Goal: Transaction & Acquisition: Book appointment/travel/reservation

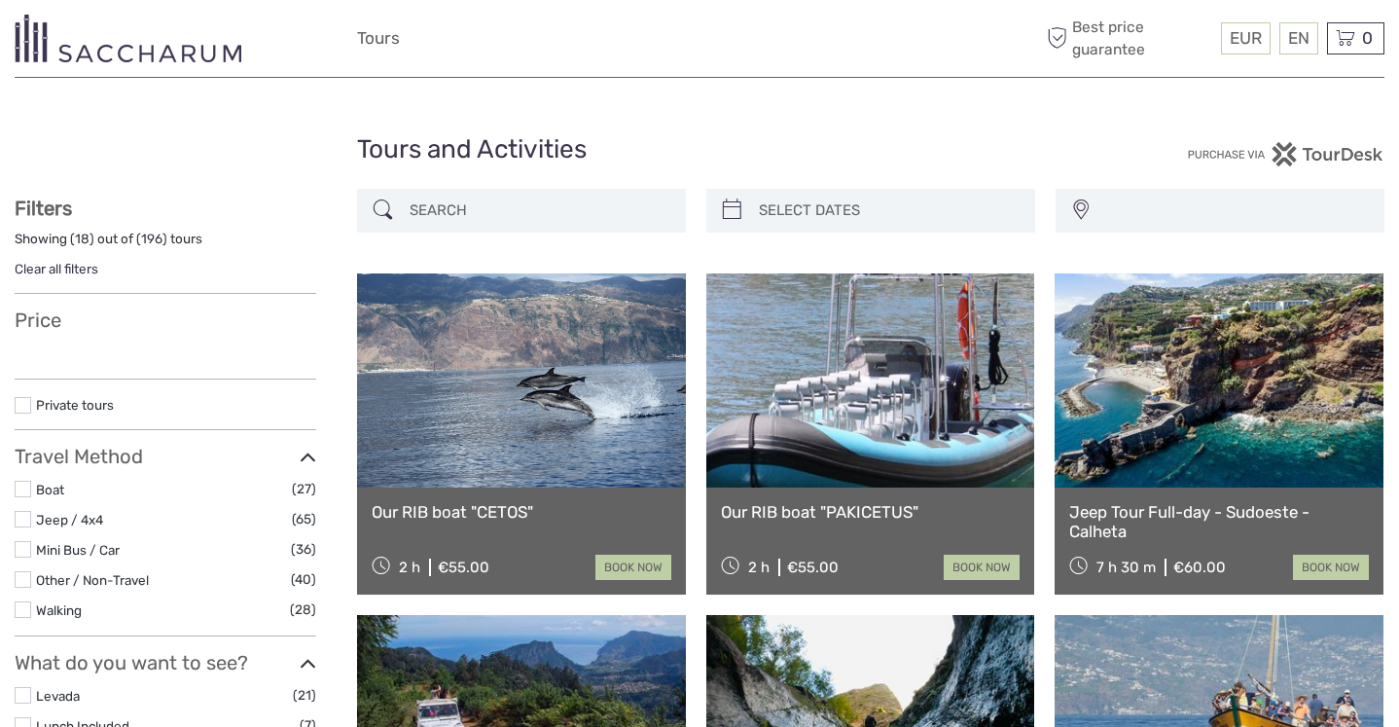
select select
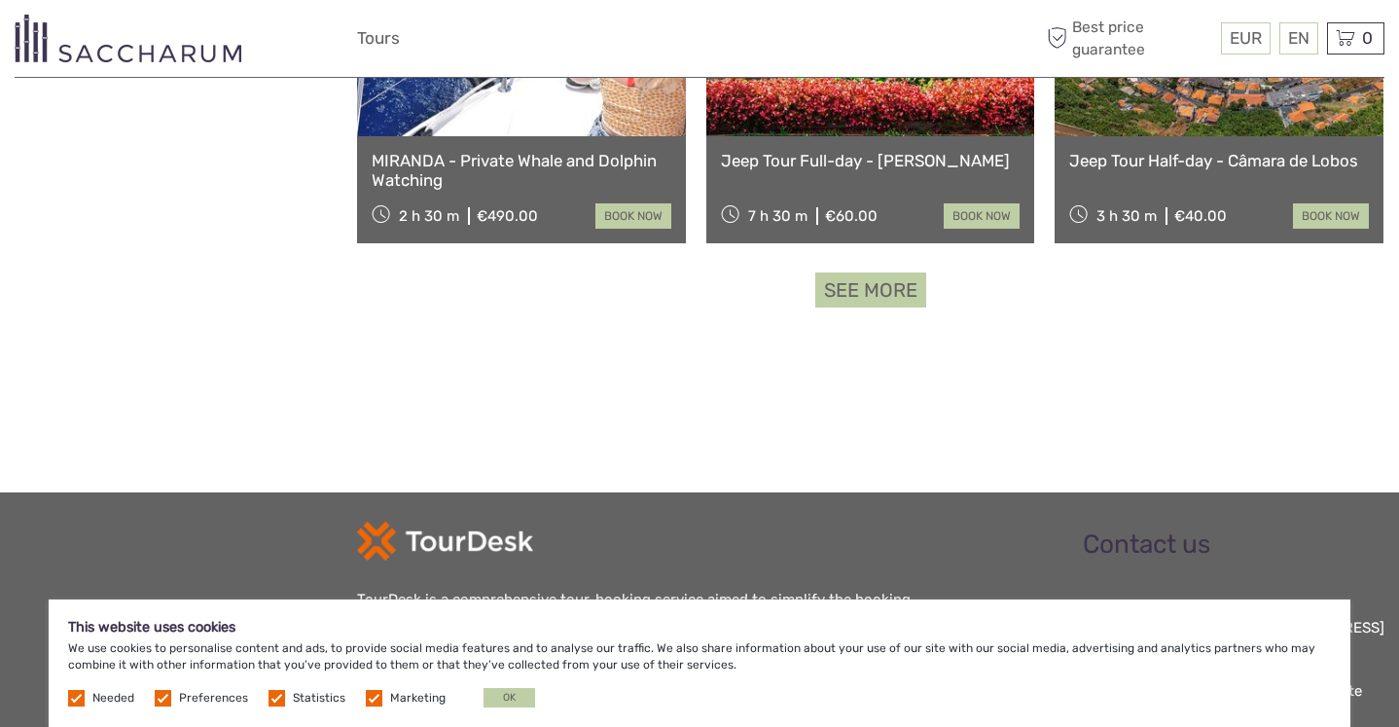
scroll to position [2061, 0]
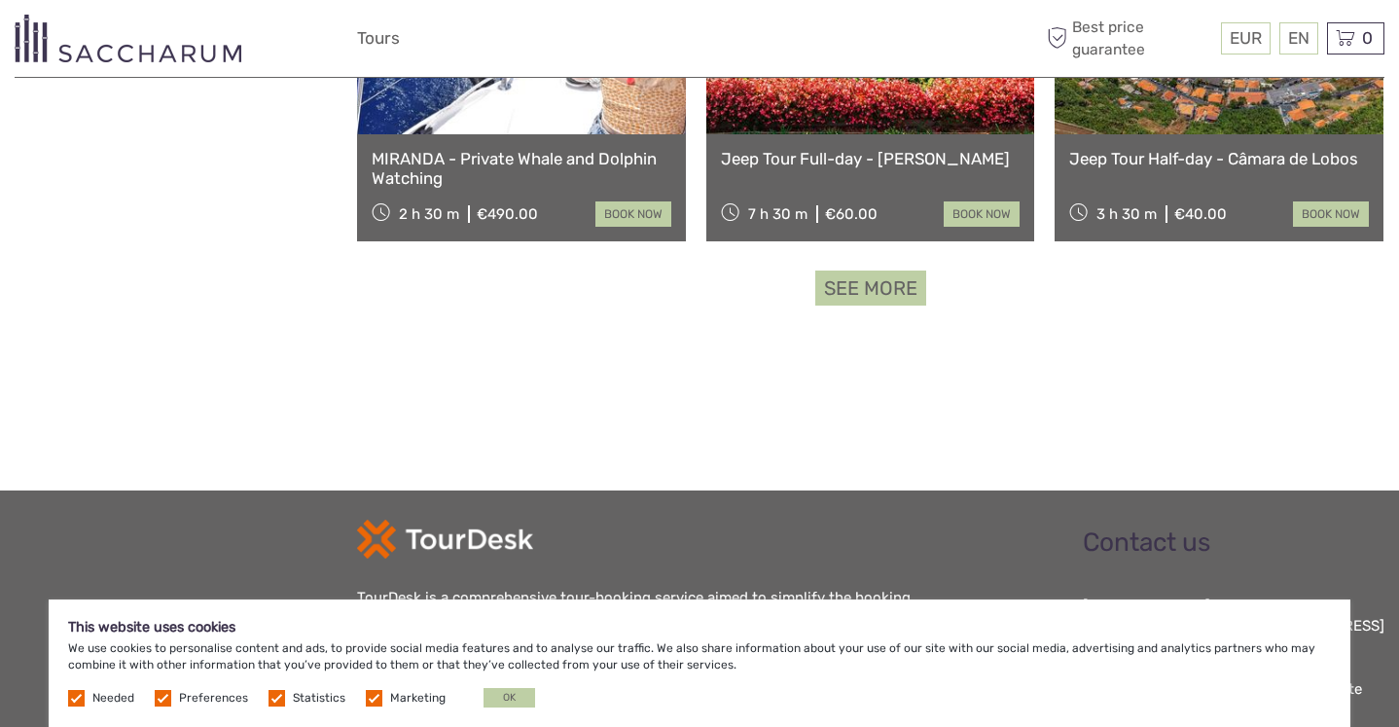
click at [891, 291] on link "See more" at bounding box center [871, 289] width 111 height 36
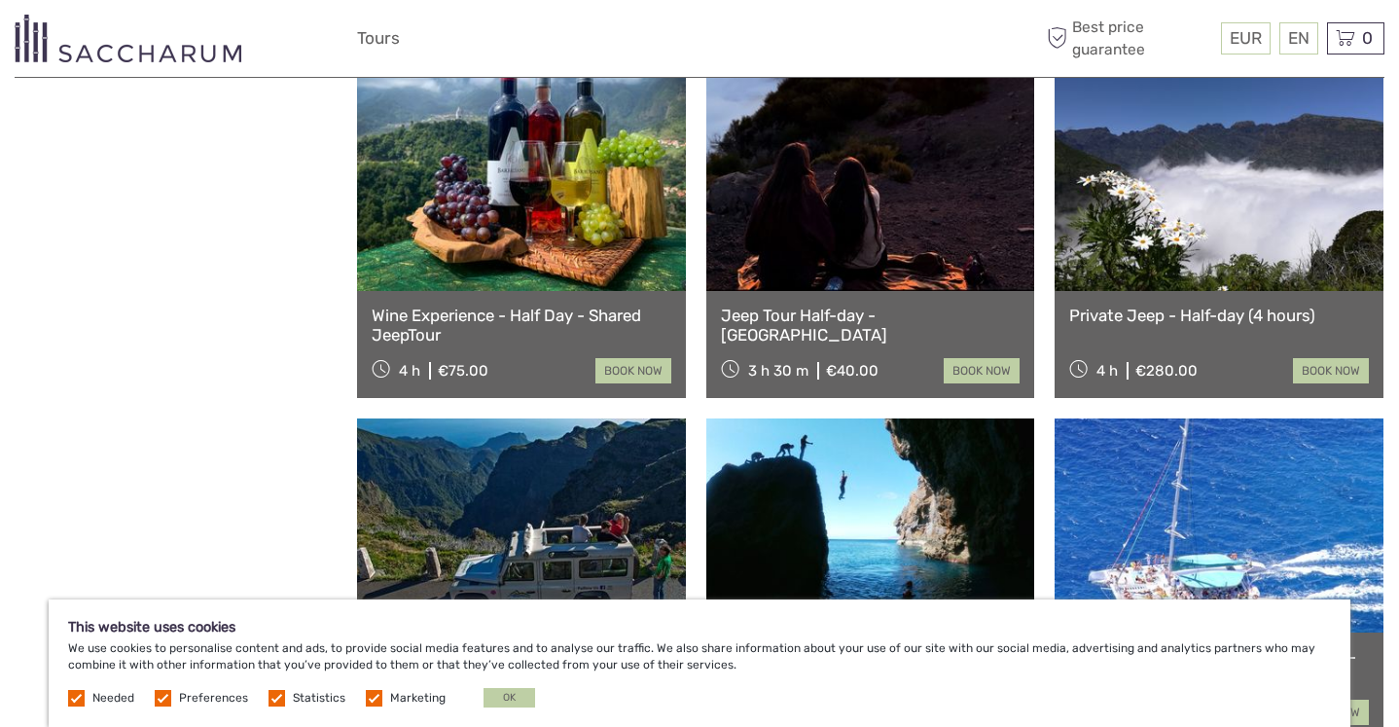
scroll to position [3615, 0]
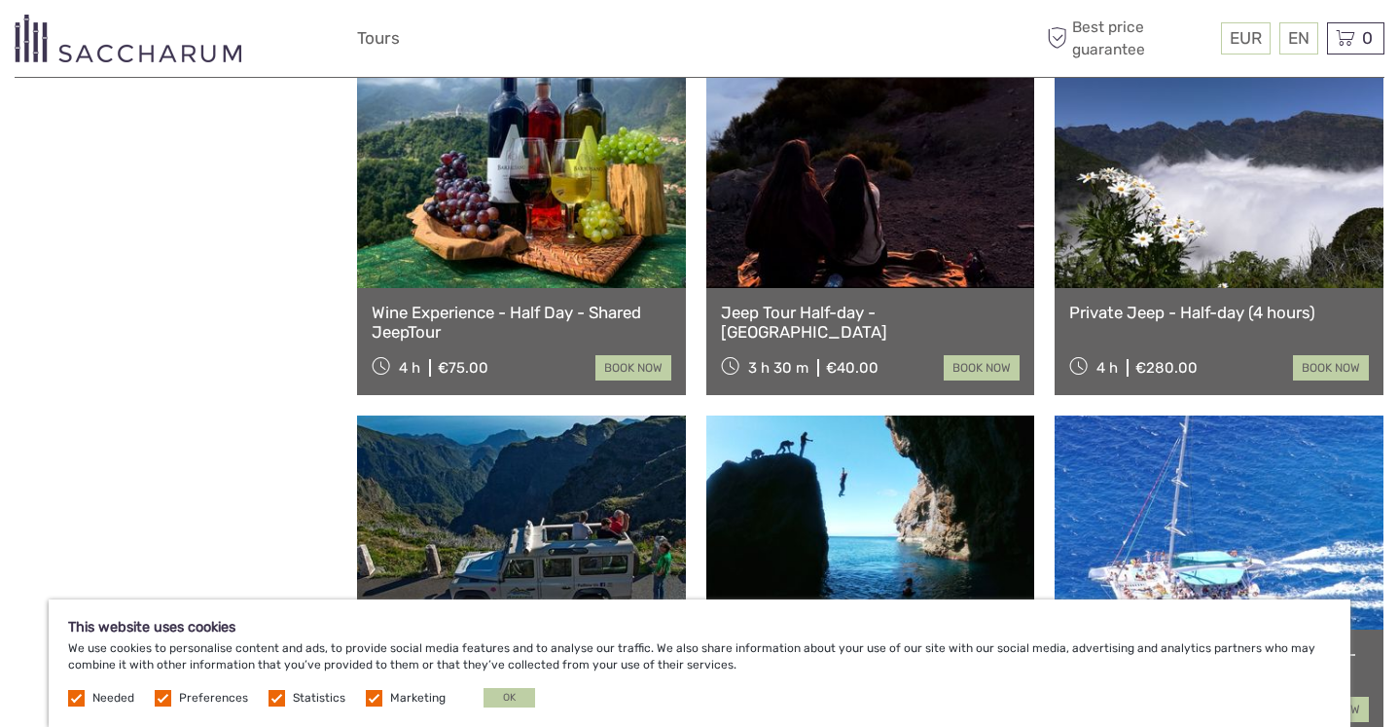
click at [1255, 310] on link "Private Jeep - Half-day (4 hours)" at bounding box center [1220, 312] width 300 height 19
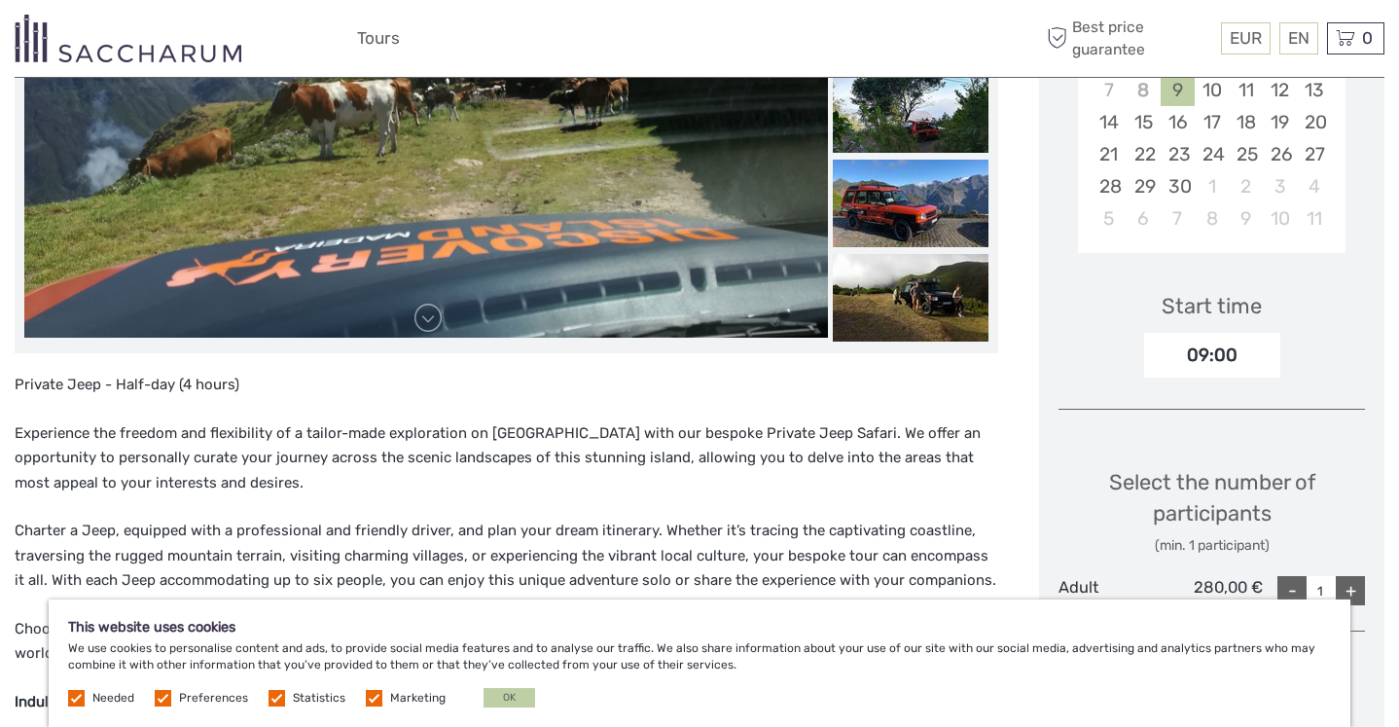
scroll to position [472, 0]
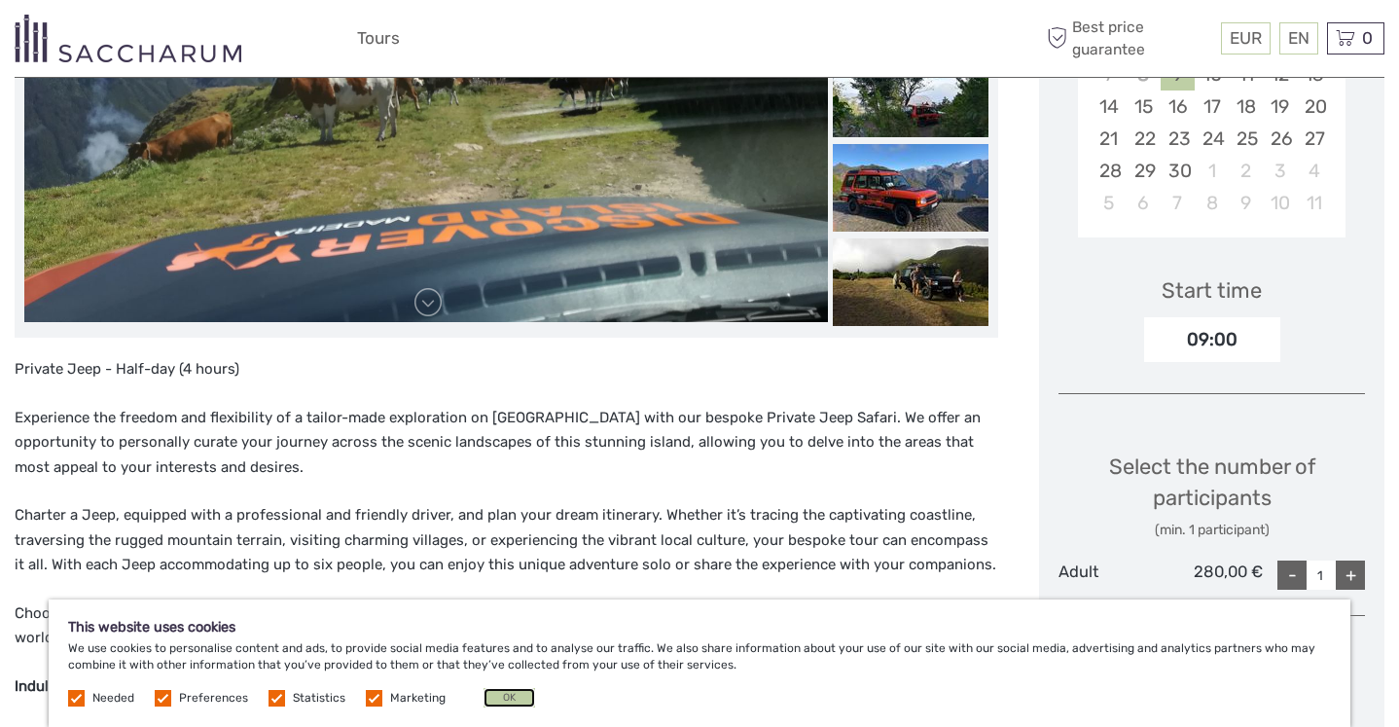
click at [523, 704] on button "OK" at bounding box center [510, 697] width 52 height 19
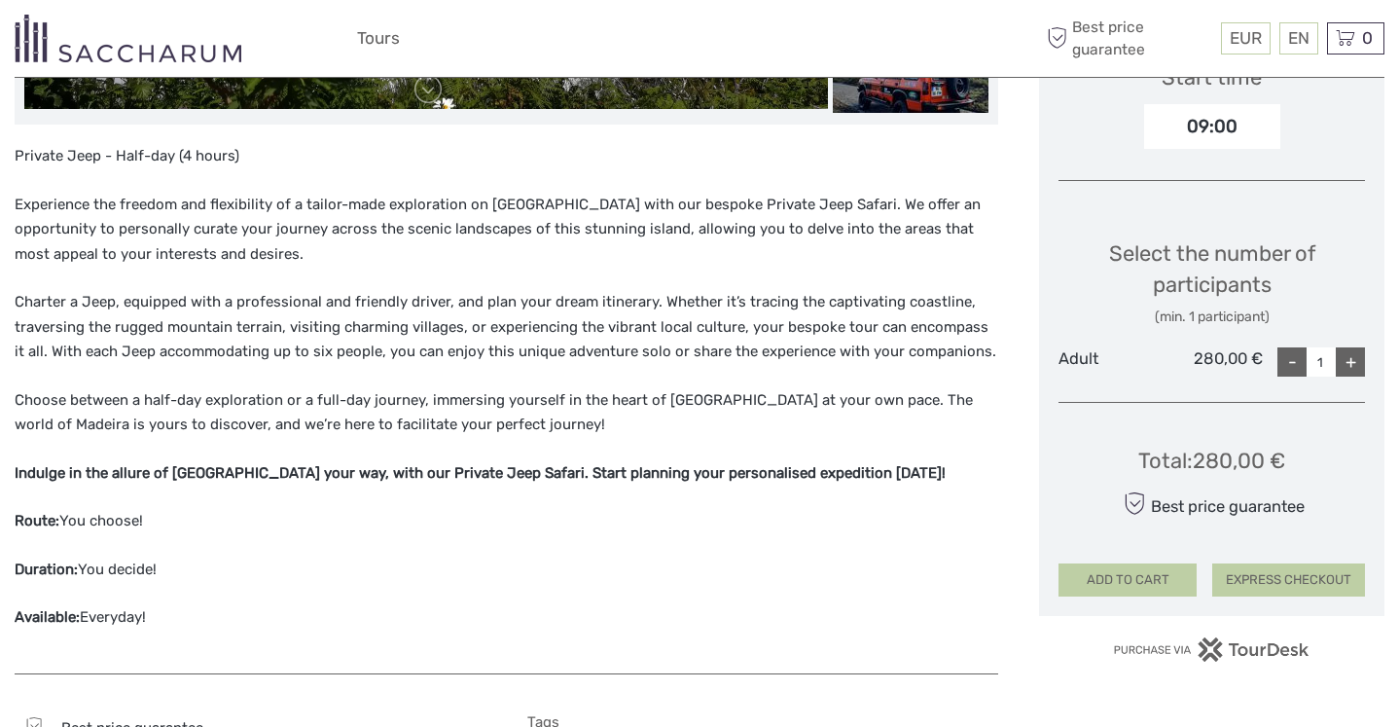
scroll to position [687, 0]
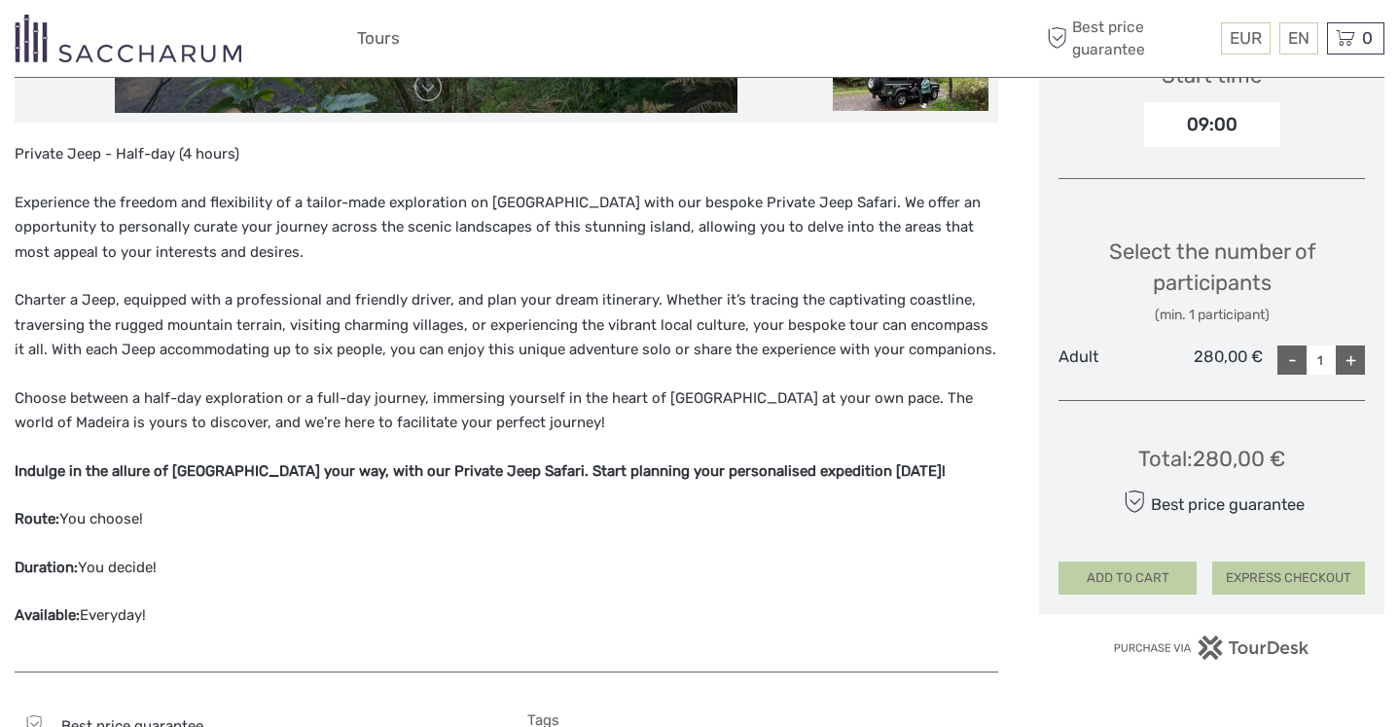
click at [1357, 363] on div "+" at bounding box center [1350, 359] width 29 height 29
type input "2"
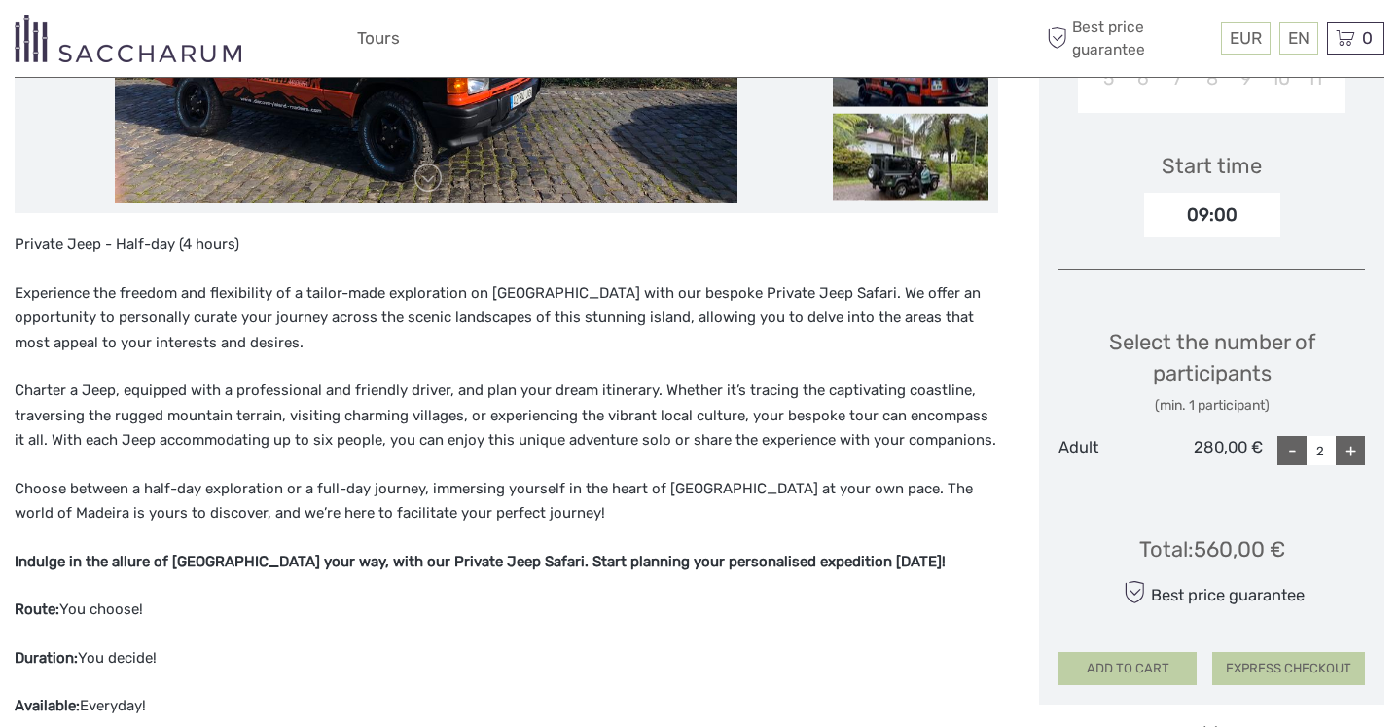
scroll to position [594, 0]
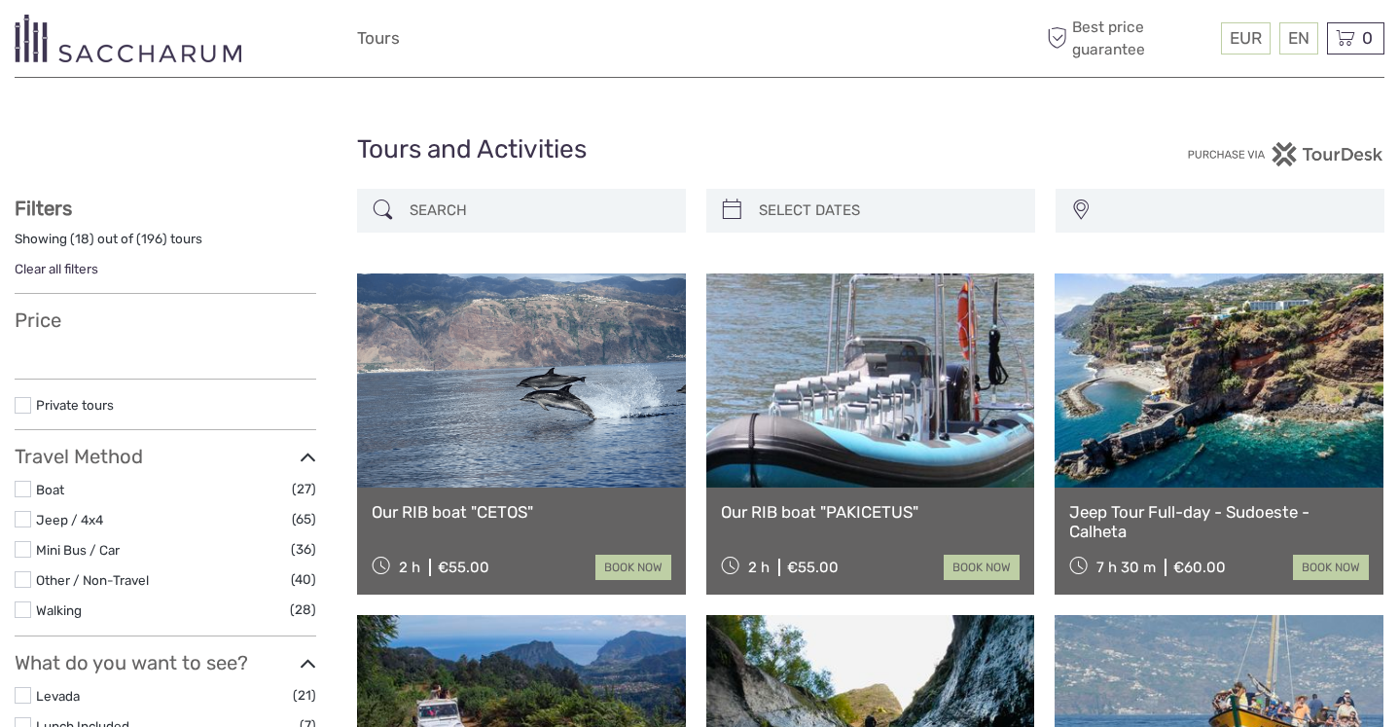
select select
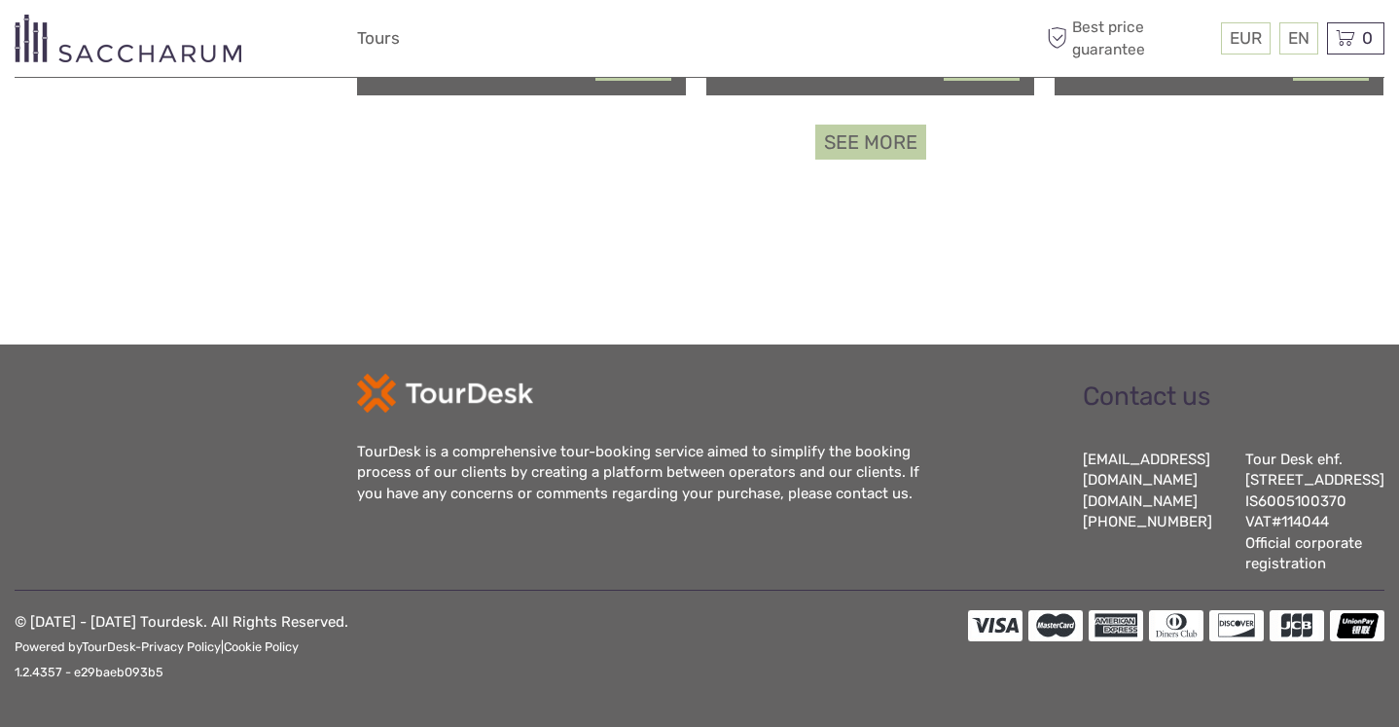
select select
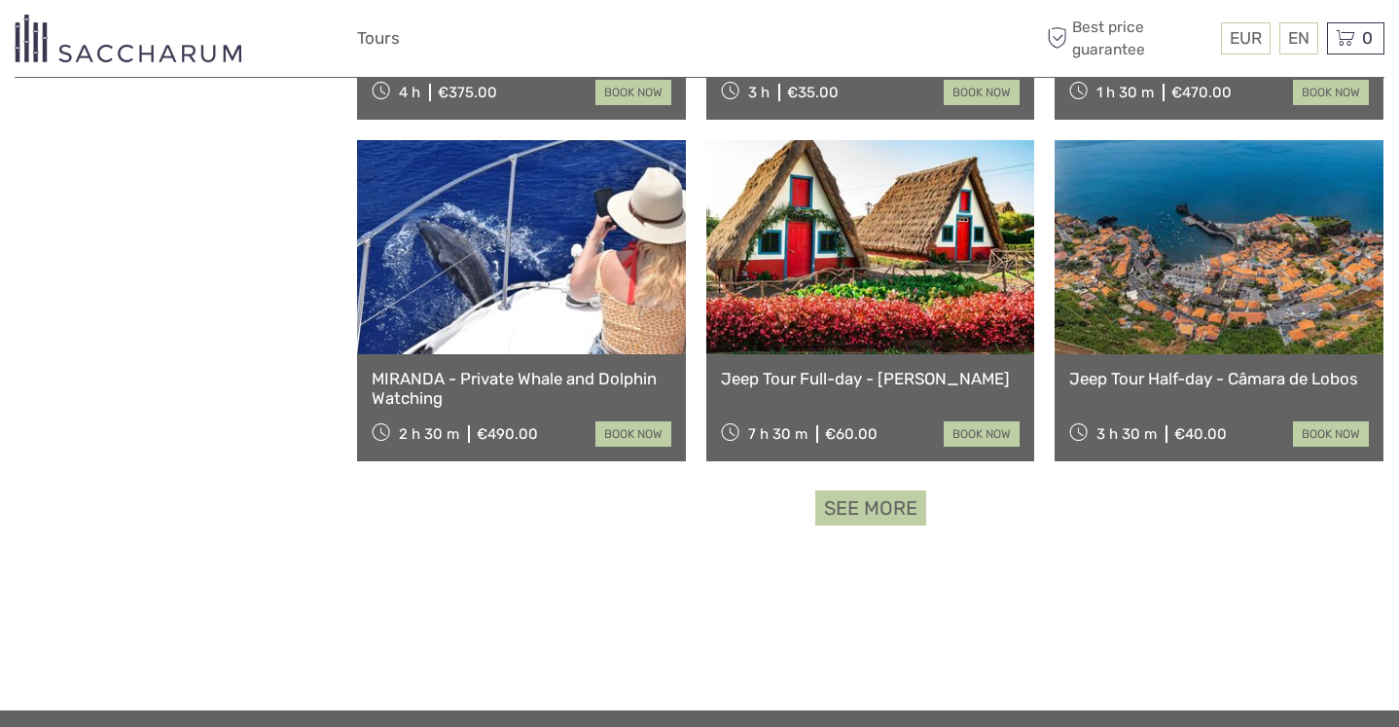
scroll to position [1829, 0]
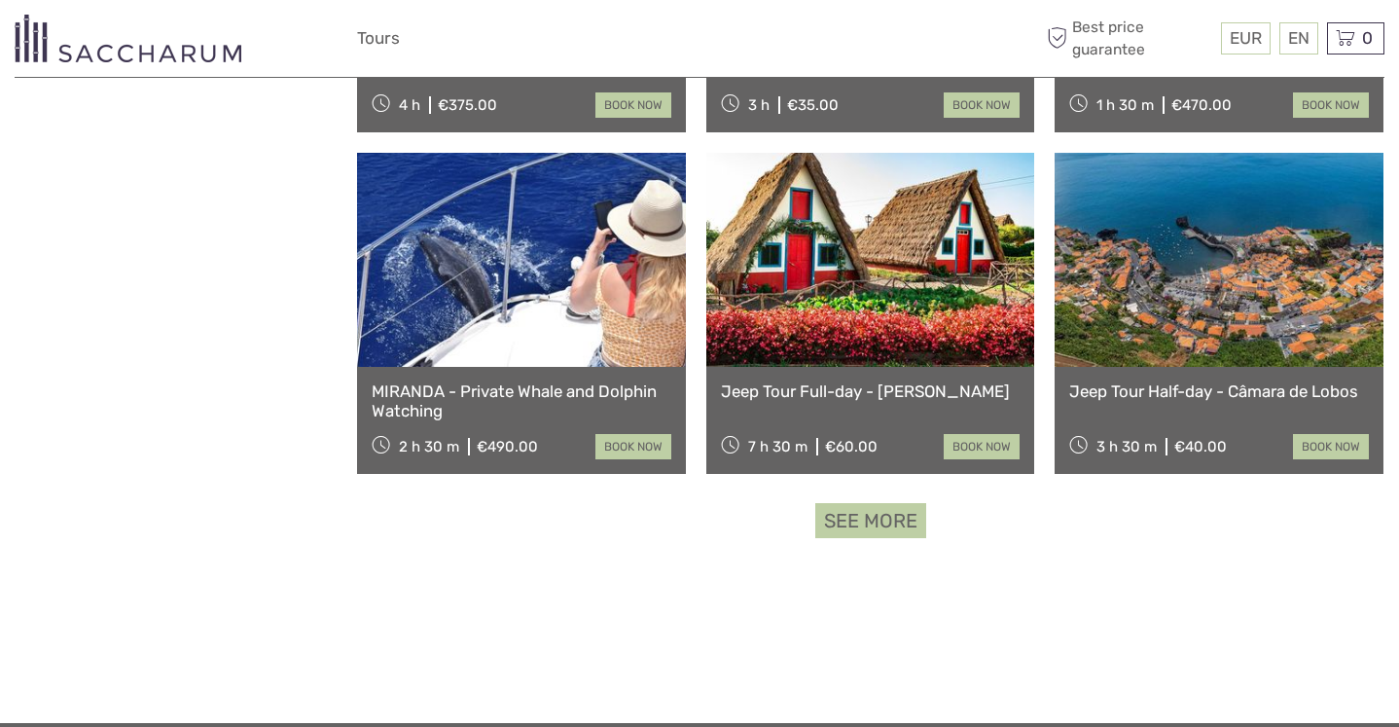
click at [855, 531] on link "See more" at bounding box center [871, 521] width 111 height 36
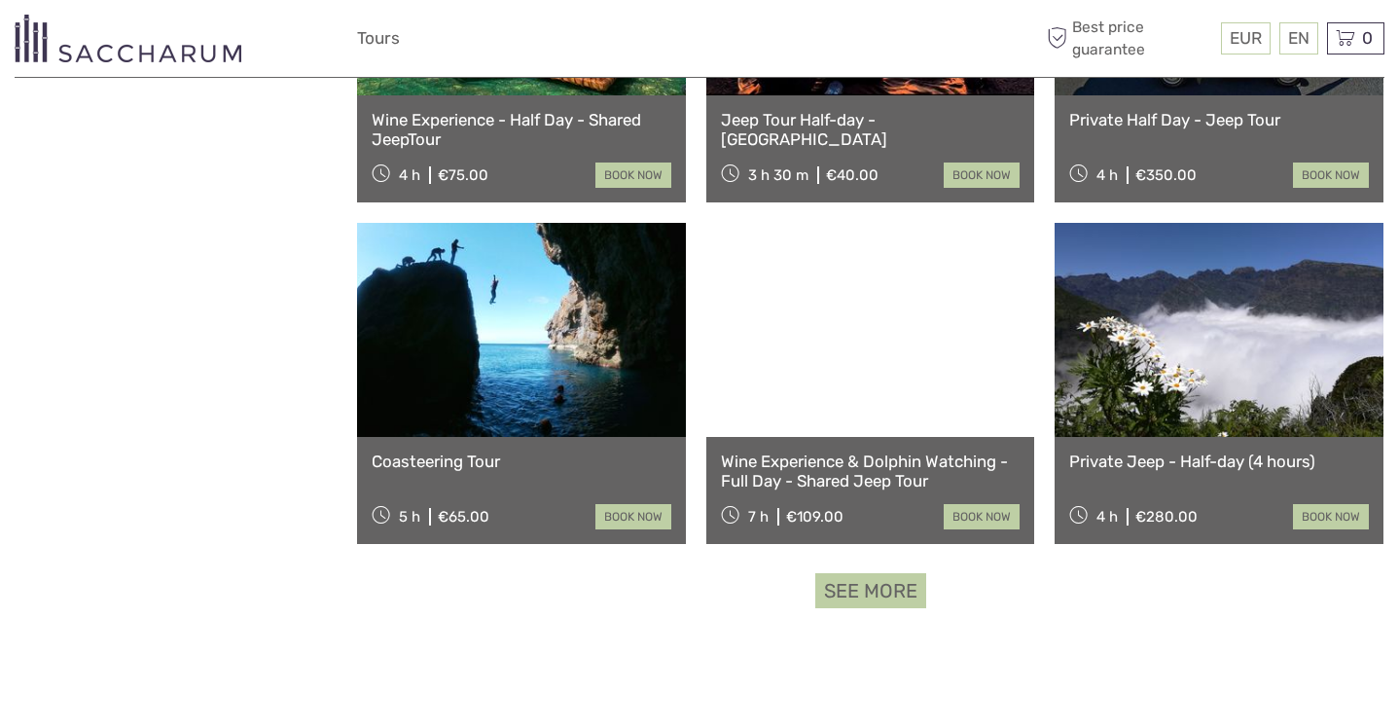
scroll to position [3807, 0]
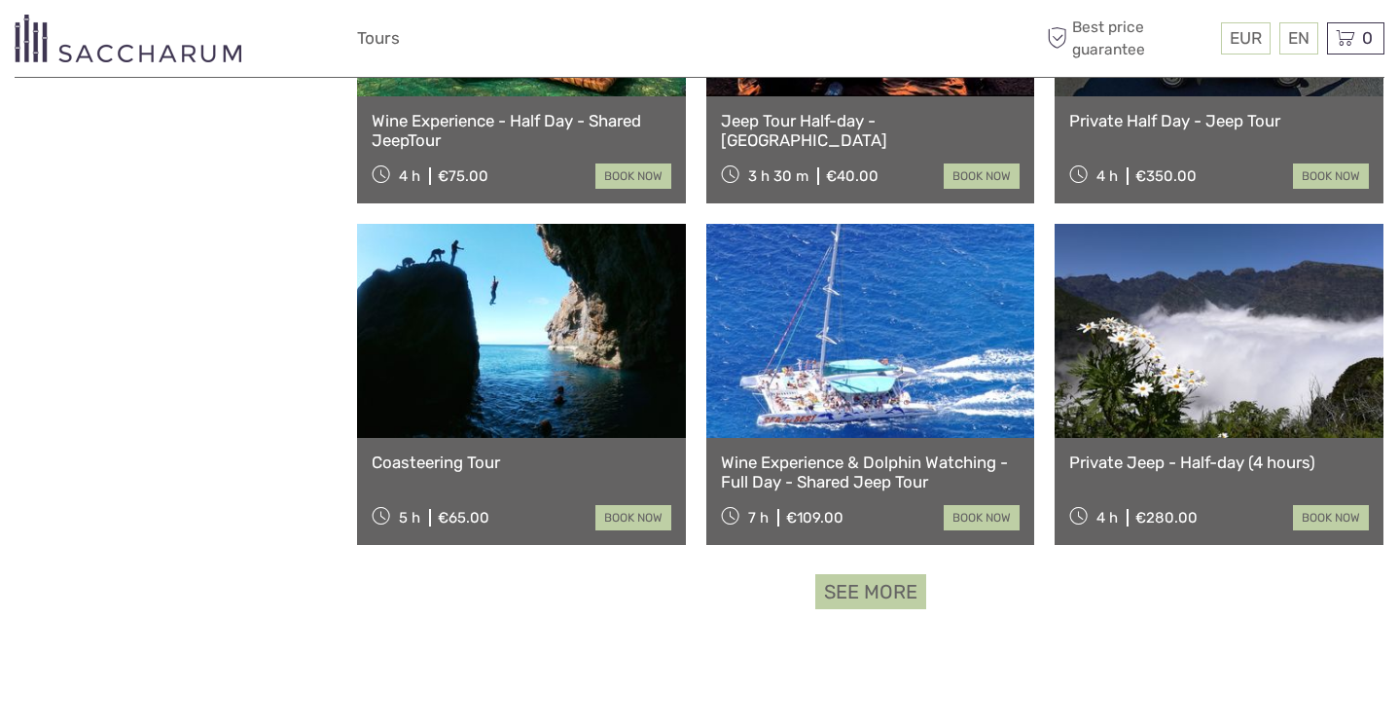
click at [1332, 520] on link "book now" at bounding box center [1331, 517] width 76 height 25
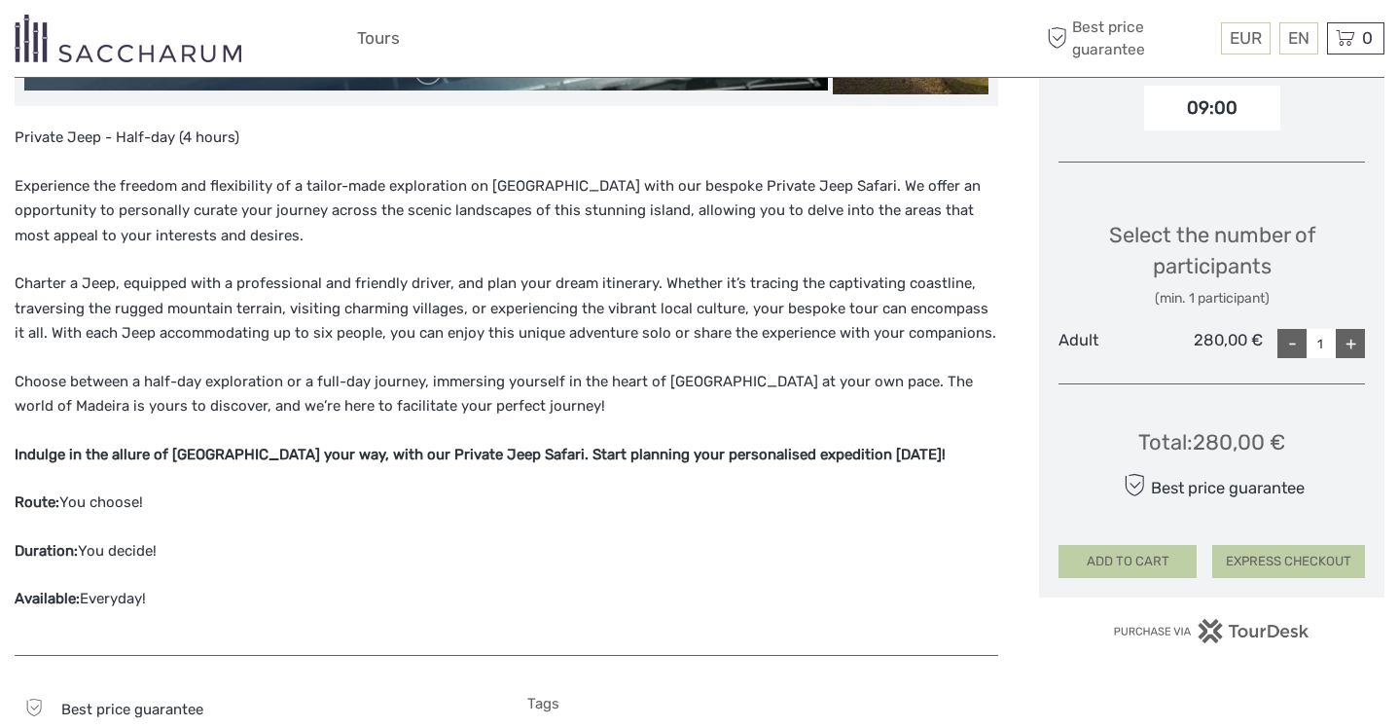
scroll to position [710, 0]
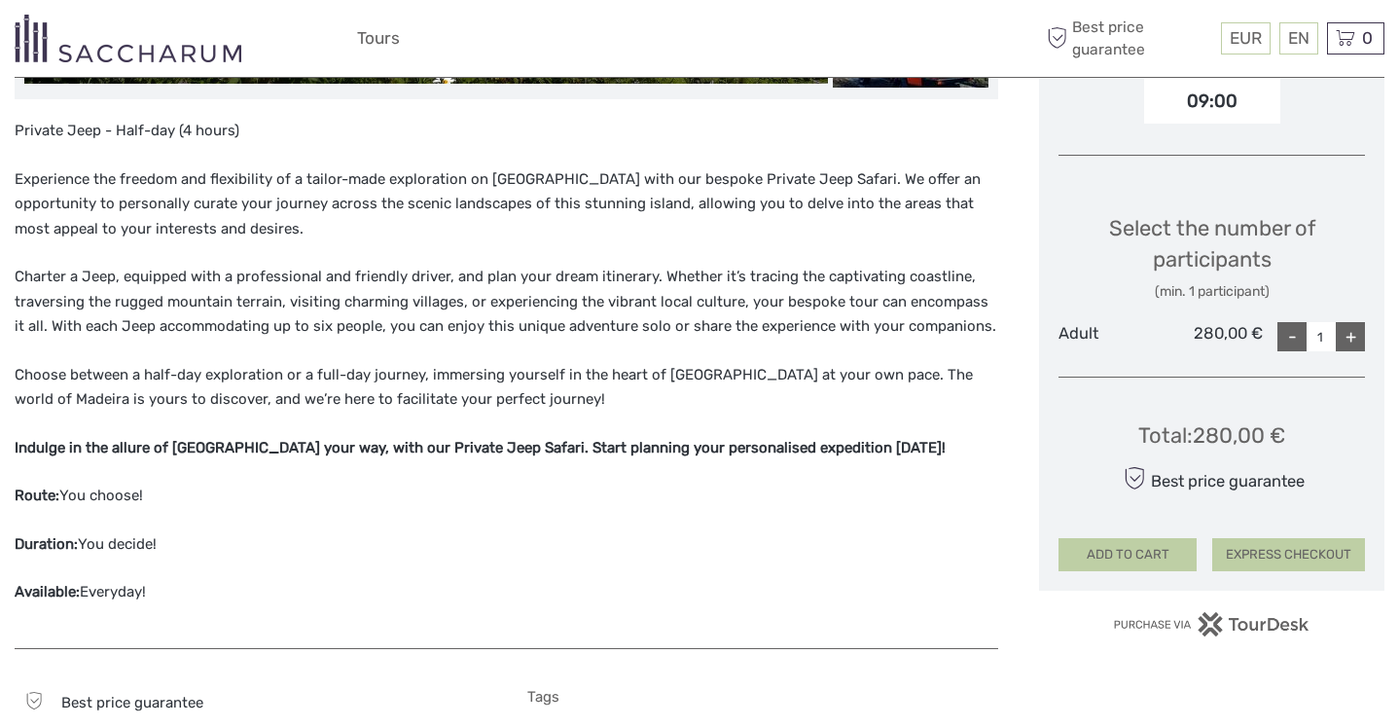
click at [1350, 334] on div "+" at bounding box center [1350, 336] width 29 height 29
type input "2"
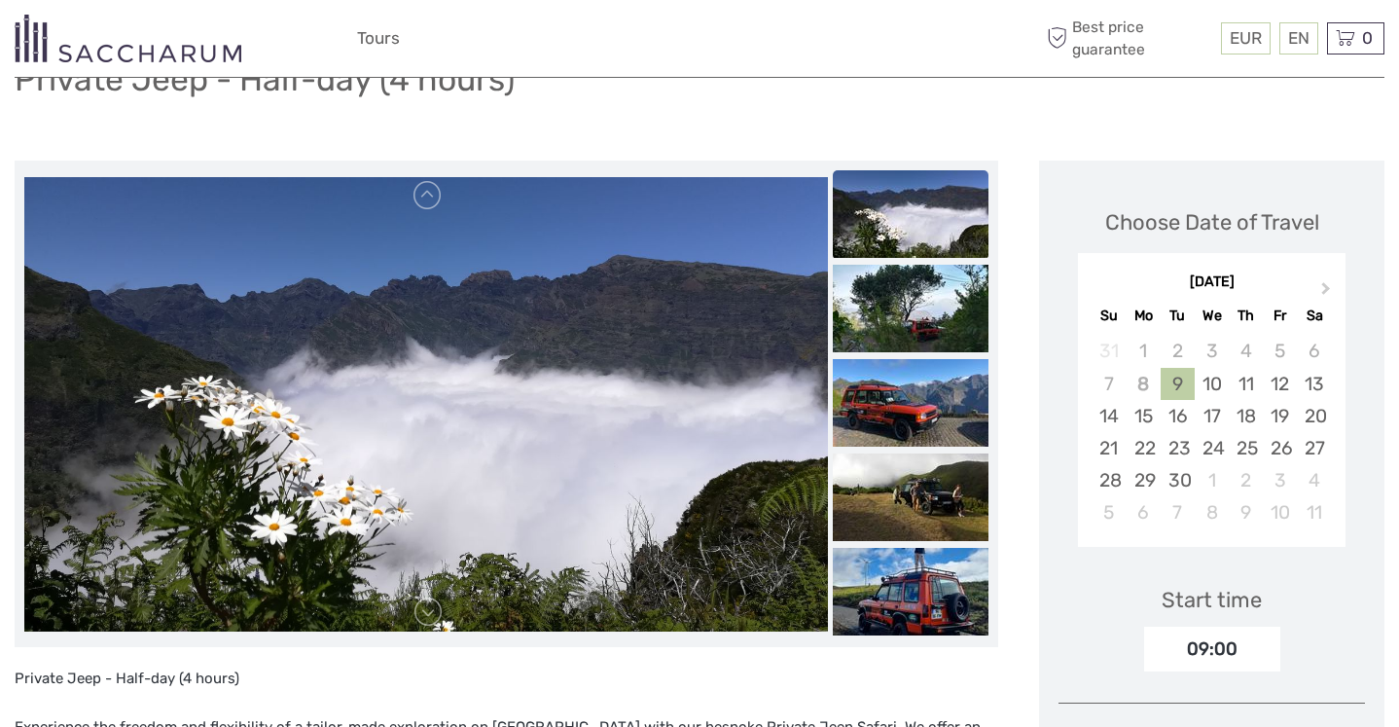
scroll to position [0, 0]
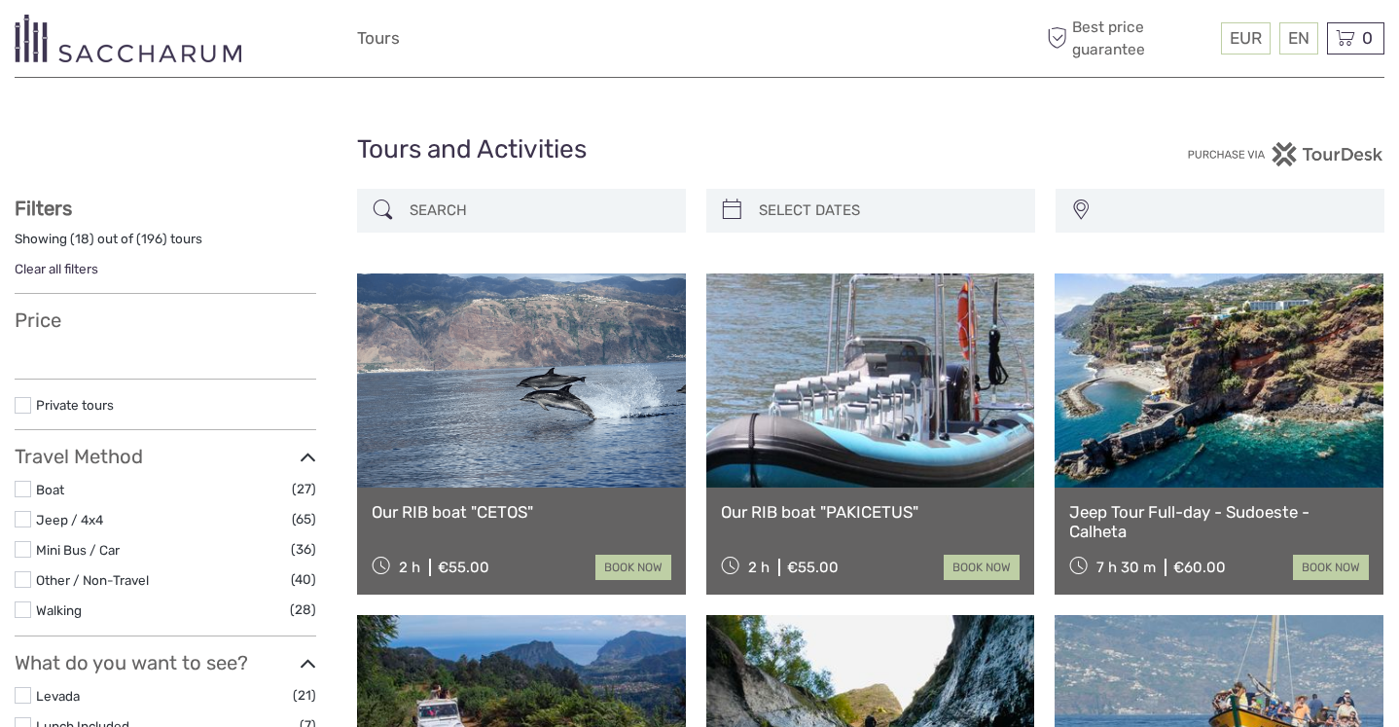
select select
